Goal: Task Accomplishment & Management: Manage account settings

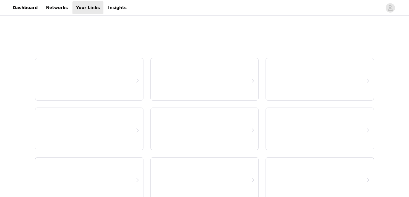
select select "12"
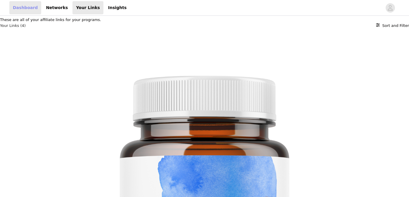
click at [24, 7] on link "Dashboard" at bounding box center [25, 7] width 32 height 13
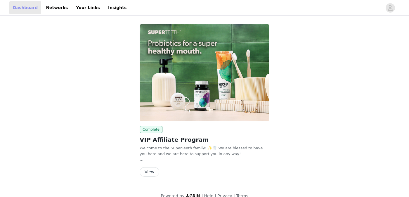
scroll to position [9, 0]
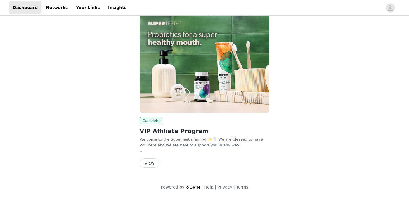
click at [149, 163] on button "View" at bounding box center [150, 163] width 20 height 9
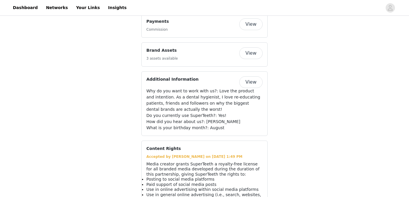
scroll to position [647, 0]
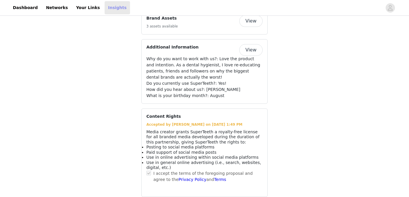
click at [105, 9] on link "Insights" at bounding box center [117, 7] width 25 height 13
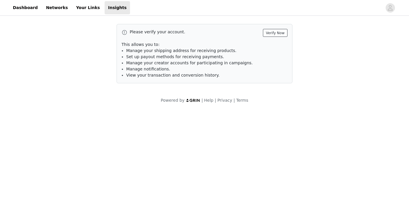
click at [279, 31] on button "Verify Now" at bounding box center [275, 33] width 25 height 8
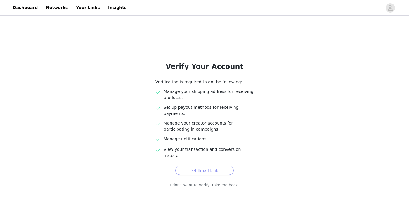
click at [204, 166] on button "Email Link" at bounding box center [204, 170] width 58 height 9
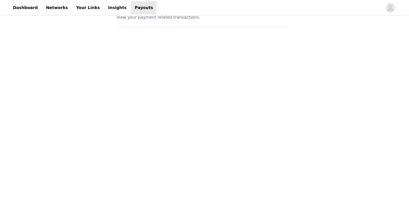
scroll to position [22, 0]
click at [106, 8] on link "Insights" at bounding box center [117, 7] width 25 height 13
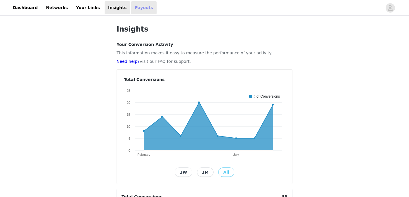
click at [131, 9] on link "Payouts" at bounding box center [143, 7] width 25 height 13
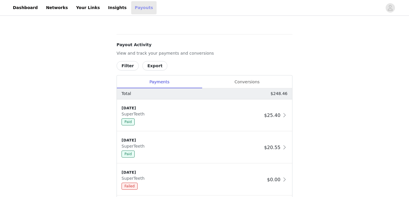
scroll to position [221, 0]
click at [254, 85] on div "Conversions" at bounding box center [247, 82] width 90 height 13
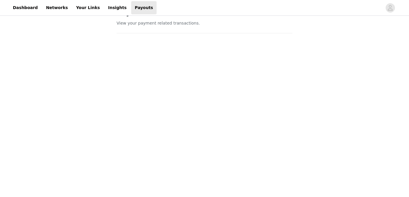
scroll to position [0, 0]
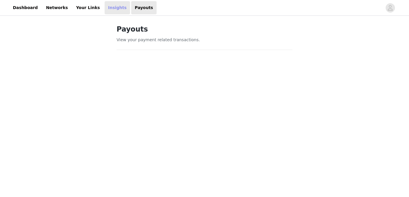
click at [105, 6] on link "Insights" at bounding box center [117, 7] width 25 height 13
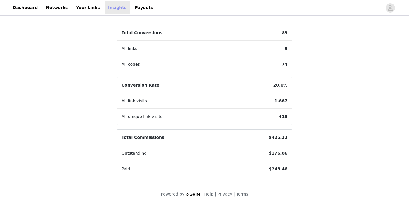
scroll to position [171, 0]
